Goal: Transaction & Acquisition: Download file/media

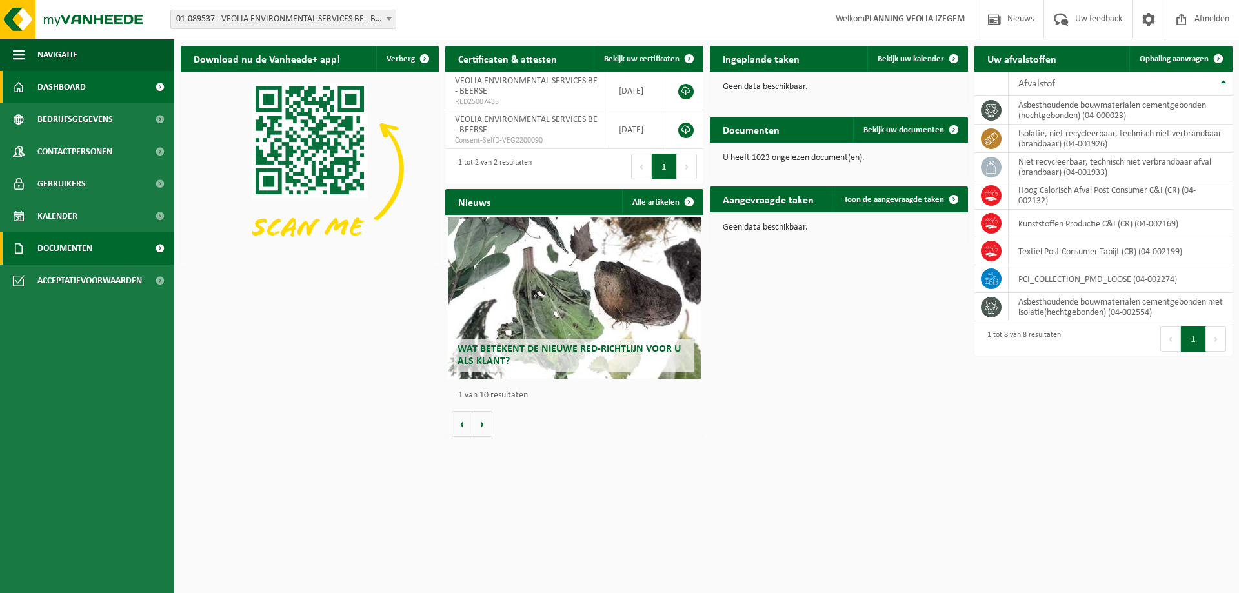
click at [65, 247] on span "Documenten" at bounding box center [64, 248] width 55 height 32
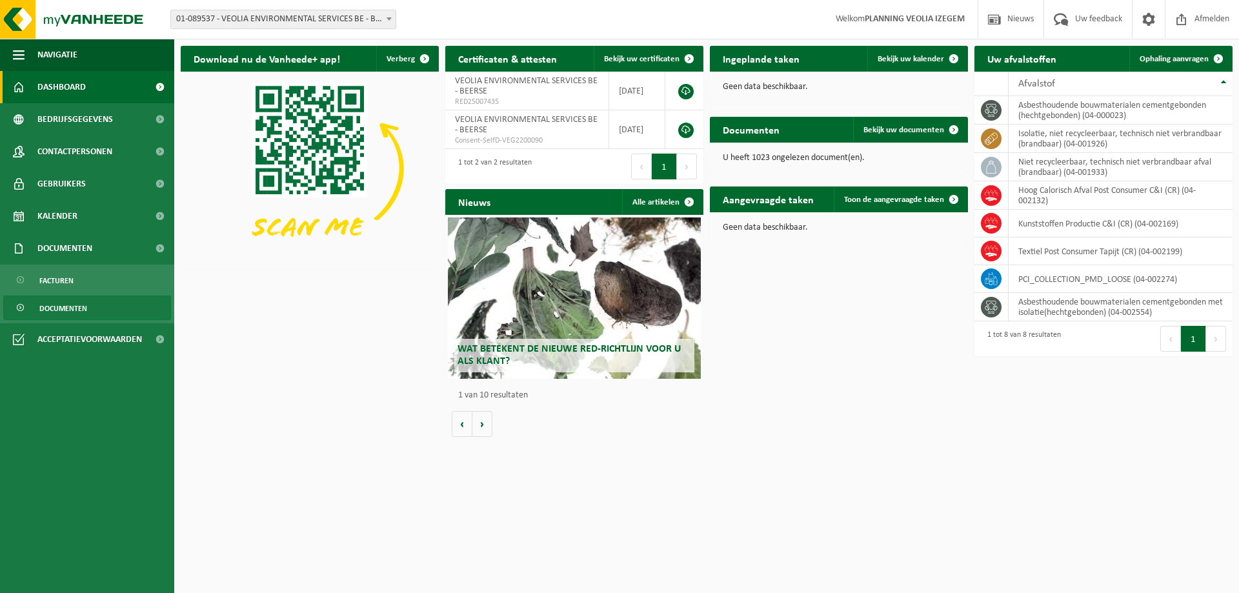
click at [76, 307] on span "Documenten" at bounding box center [63, 308] width 48 height 25
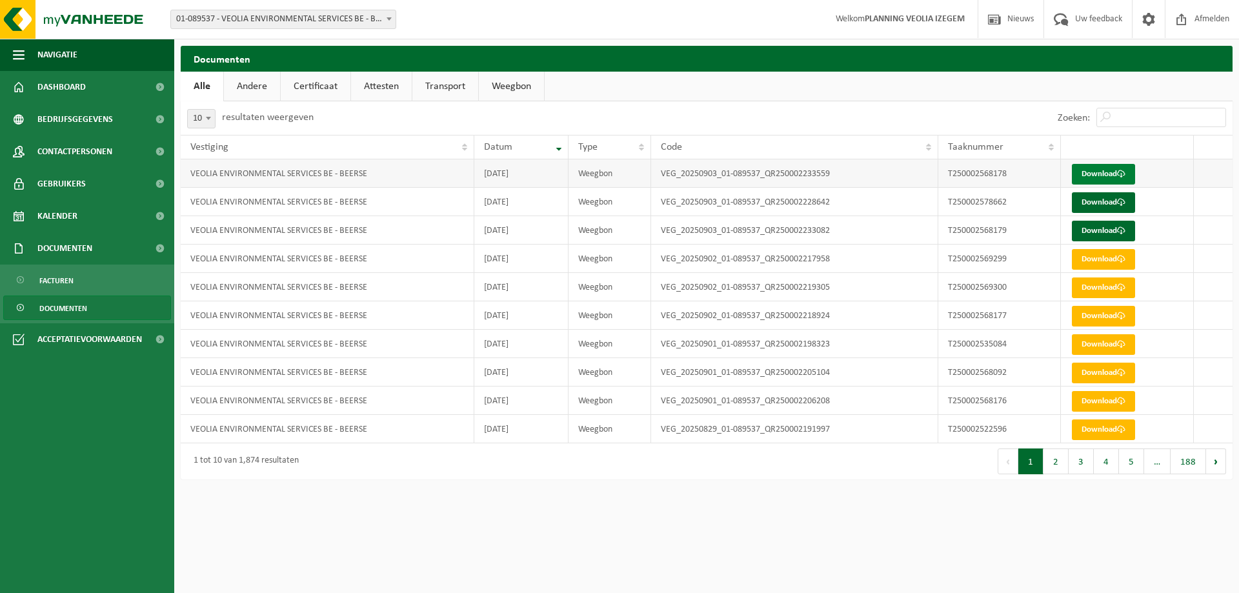
click at [1093, 172] on link "Download" at bounding box center [1103, 174] width 63 height 21
click at [1092, 201] on link "Download" at bounding box center [1103, 202] width 63 height 21
click at [1100, 201] on link "Download" at bounding box center [1103, 202] width 63 height 21
click at [1116, 230] on link "Download" at bounding box center [1103, 231] width 63 height 21
